Goal: Check status: Check status

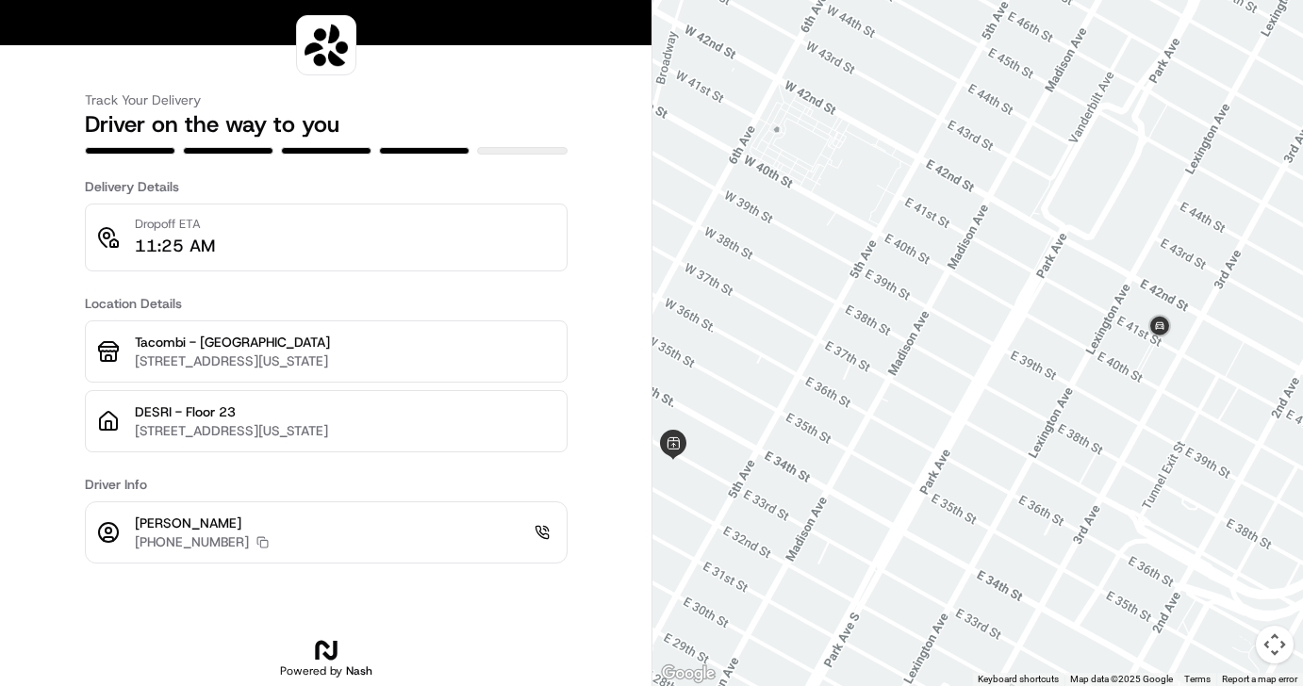
drag, startPoint x: 824, startPoint y: 320, endPoint x: 1024, endPoint y: 322, distance: 199.9
click at [1024, 322] on div at bounding box center [977, 343] width 650 height 686
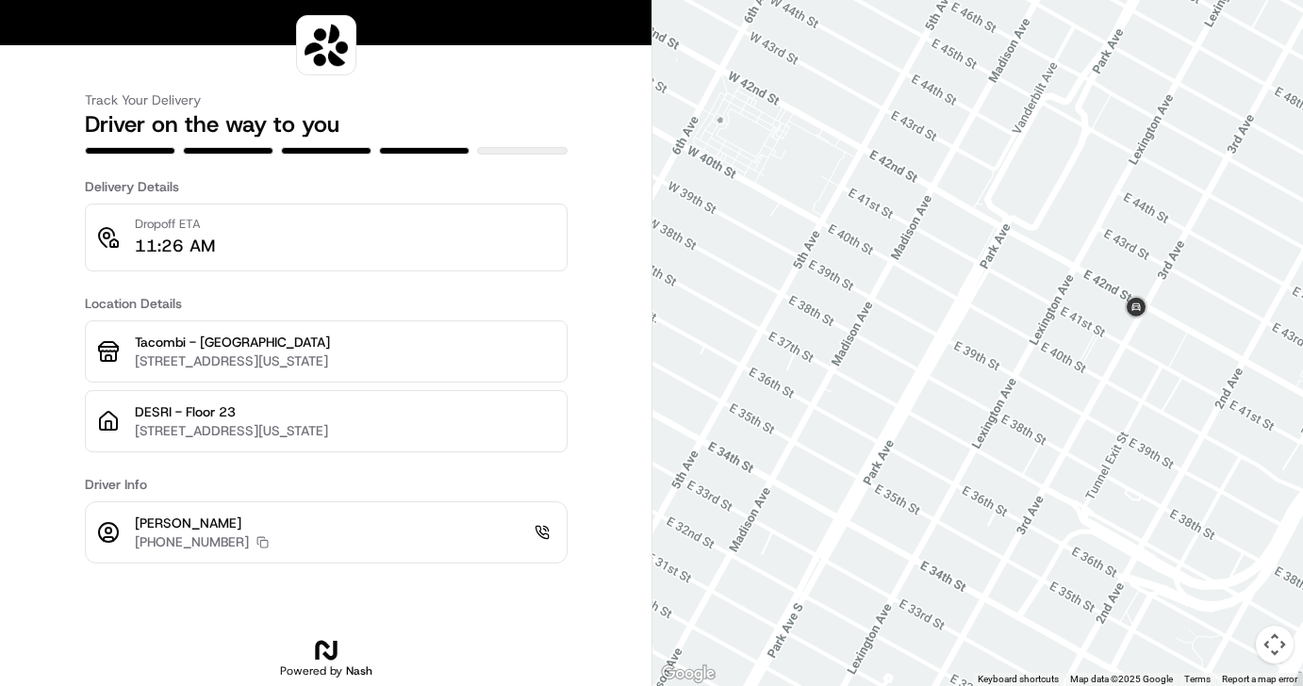
drag, startPoint x: 799, startPoint y: 242, endPoint x: 961, endPoint y: 222, distance: 163.5
click at [961, 222] on div at bounding box center [977, 343] width 650 height 686
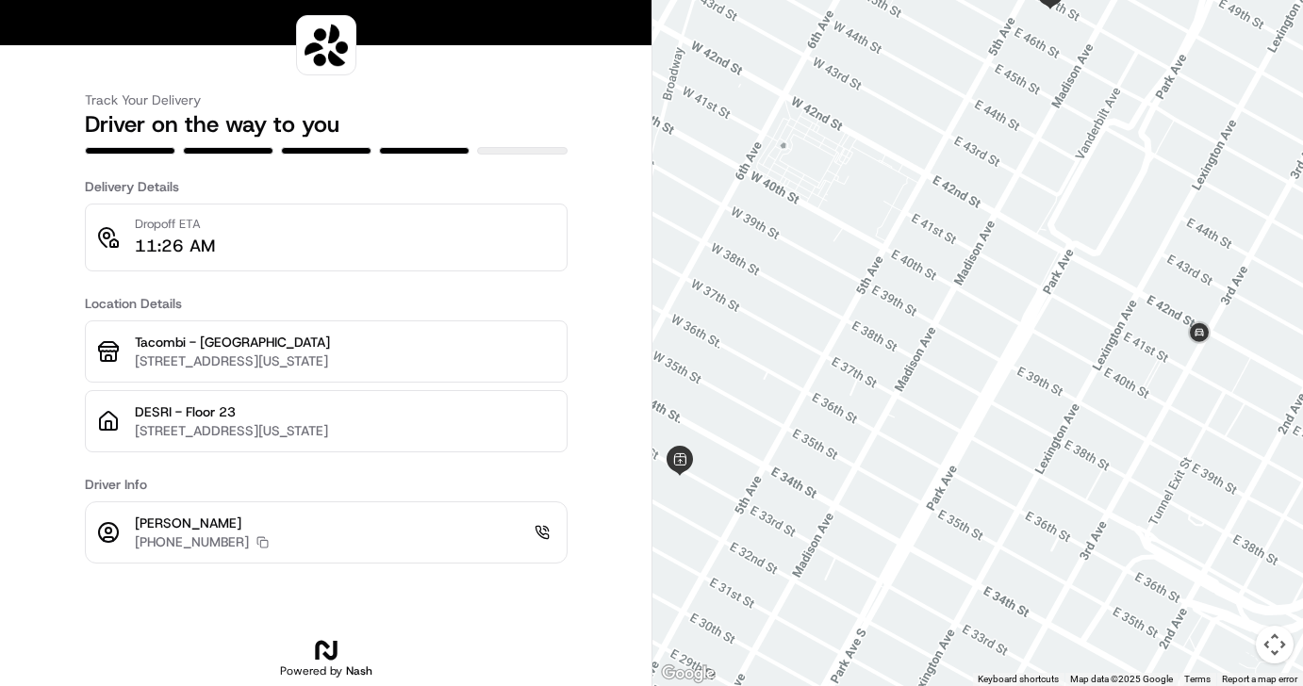
drag, startPoint x: 1079, startPoint y: 340, endPoint x: 1142, endPoint y: 368, distance: 68.0
click at [1142, 368] on div at bounding box center [977, 343] width 650 height 686
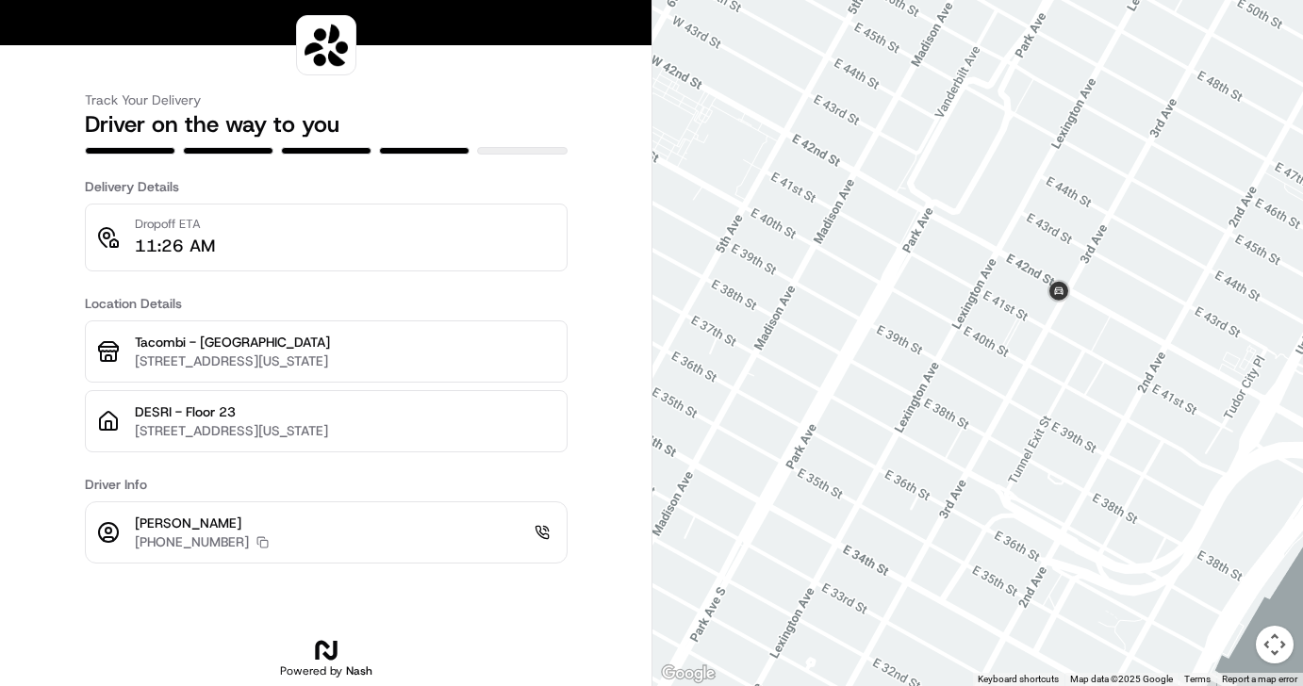
drag, startPoint x: 1271, startPoint y: 457, endPoint x: 1090, endPoint y: 407, distance: 187.8
click at [1091, 407] on div at bounding box center [977, 343] width 650 height 686
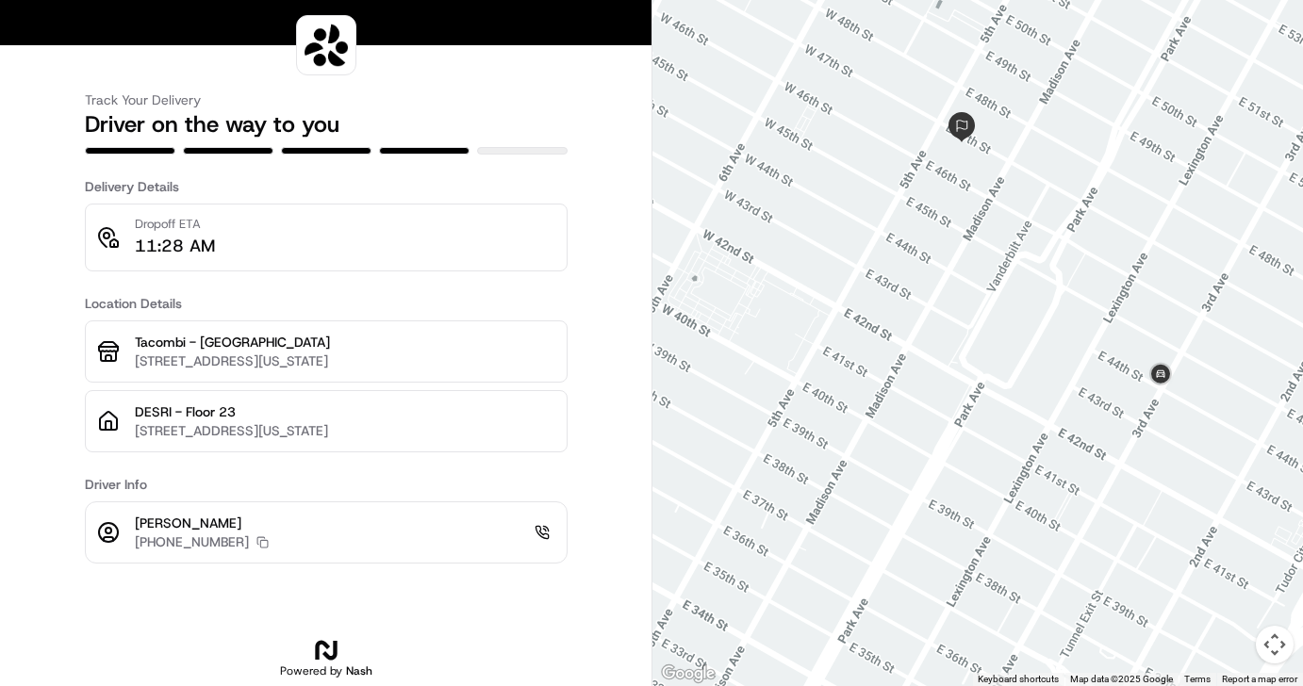
drag, startPoint x: 871, startPoint y: 347, endPoint x: 1001, endPoint y: 278, distance: 147.2
click at [1001, 278] on div at bounding box center [977, 343] width 650 height 686
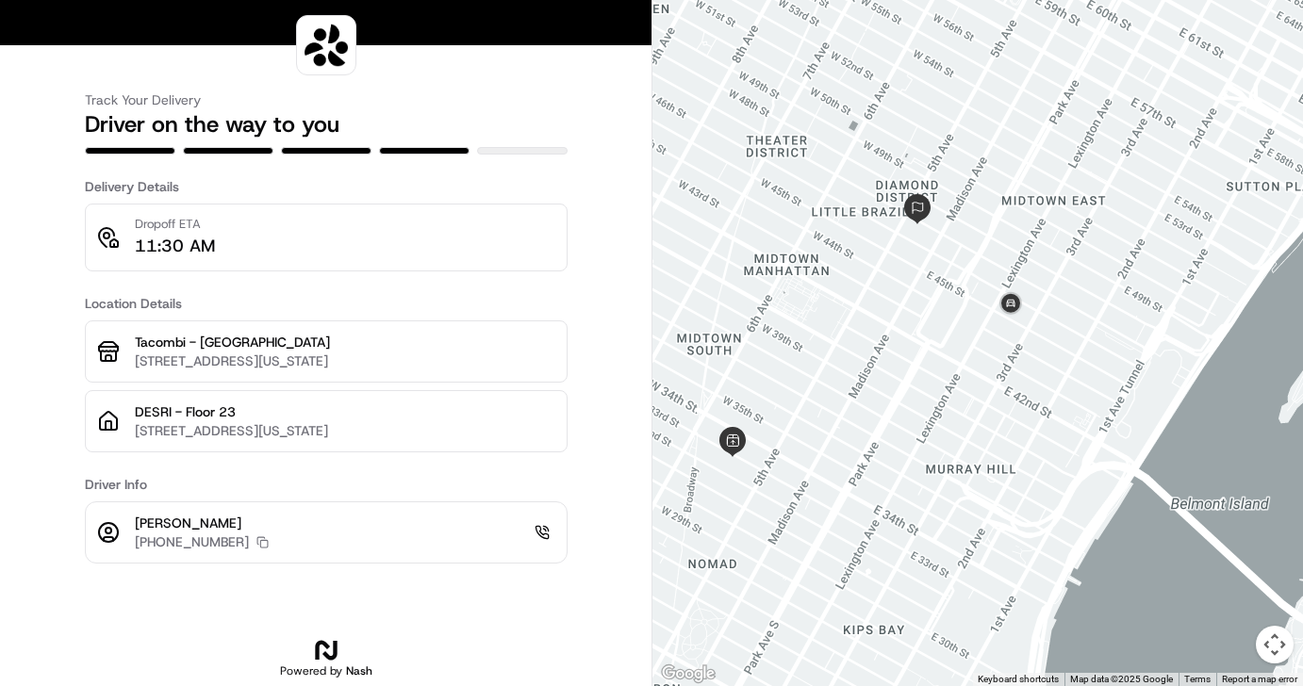
drag, startPoint x: 945, startPoint y: 404, endPoint x: 996, endPoint y: 349, distance: 75.4
click at [996, 349] on div at bounding box center [977, 343] width 650 height 686
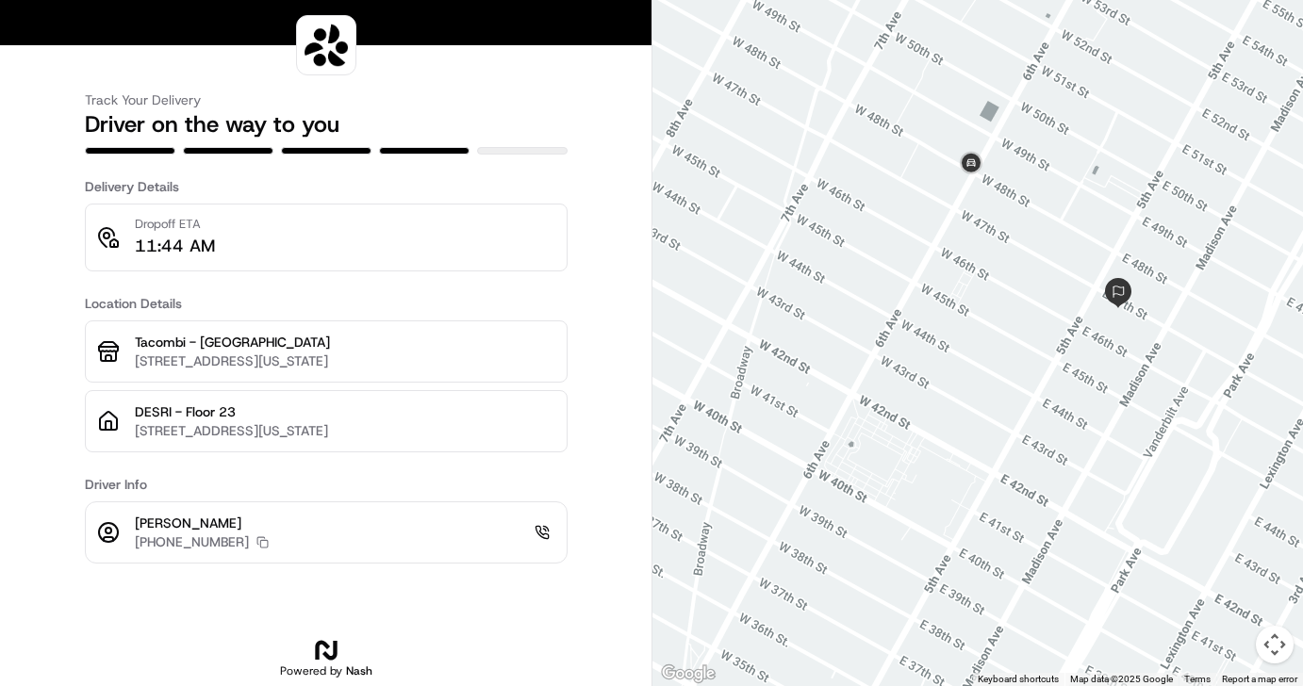
drag, startPoint x: 1137, startPoint y: 206, endPoint x: 1092, endPoint y: 342, distance: 143.1
click at [1092, 342] on div at bounding box center [977, 343] width 650 height 686
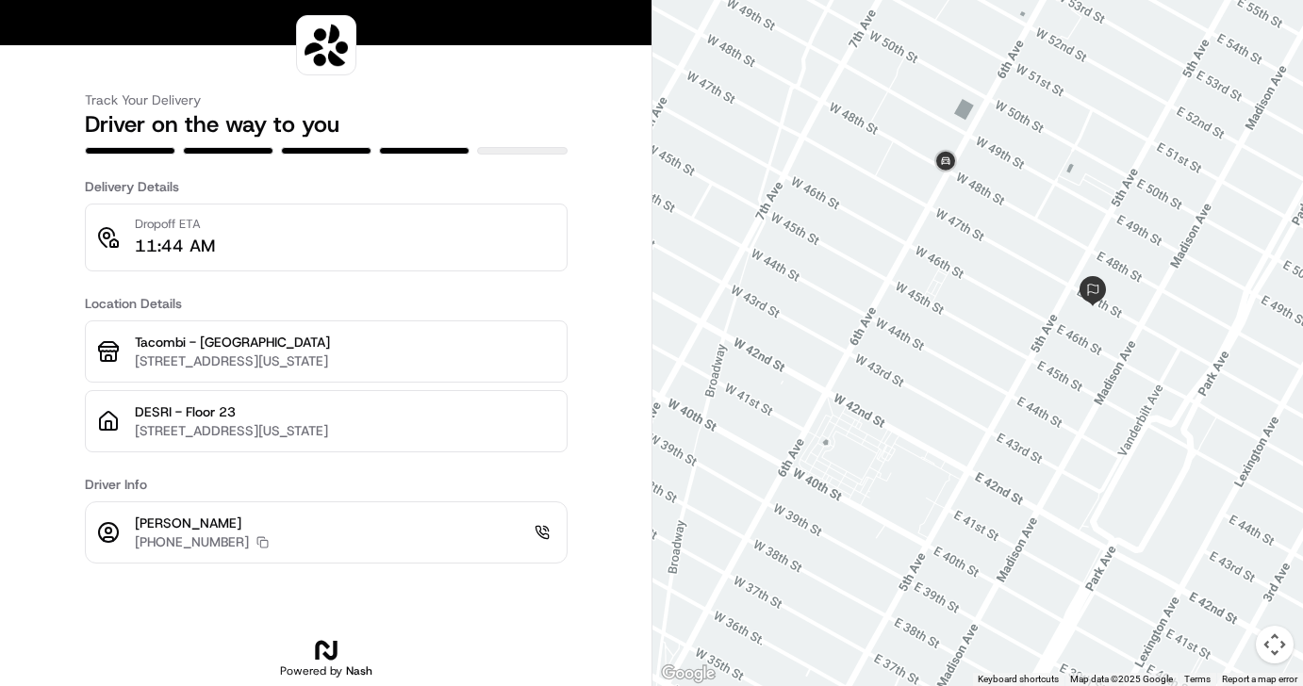
drag, startPoint x: 1035, startPoint y: 368, endPoint x: 1009, endPoint y: 376, distance: 27.7
click at [1010, 379] on div at bounding box center [977, 343] width 650 height 686
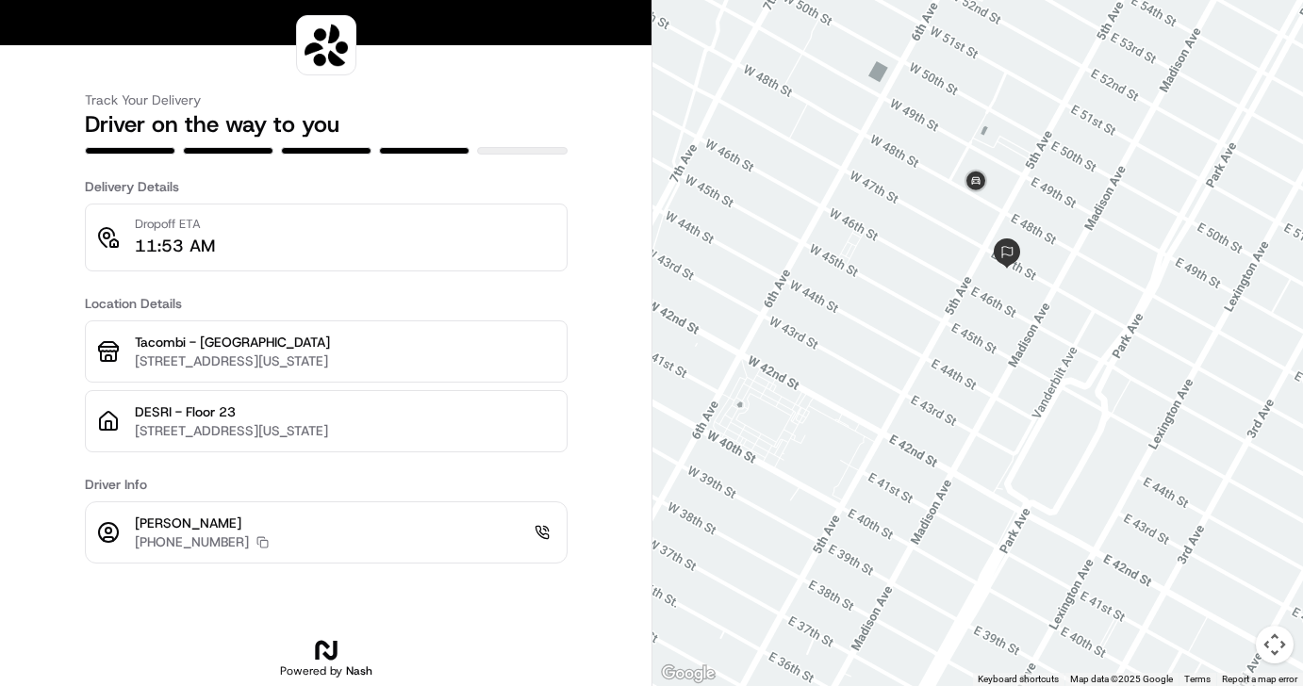
drag, startPoint x: 1026, startPoint y: 235, endPoint x: 862, endPoint y: 357, distance: 204.7
click at [863, 359] on div at bounding box center [977, 343] width 650 height 686
